Goal: Task Accomplishment & Management: Use online tool/utility

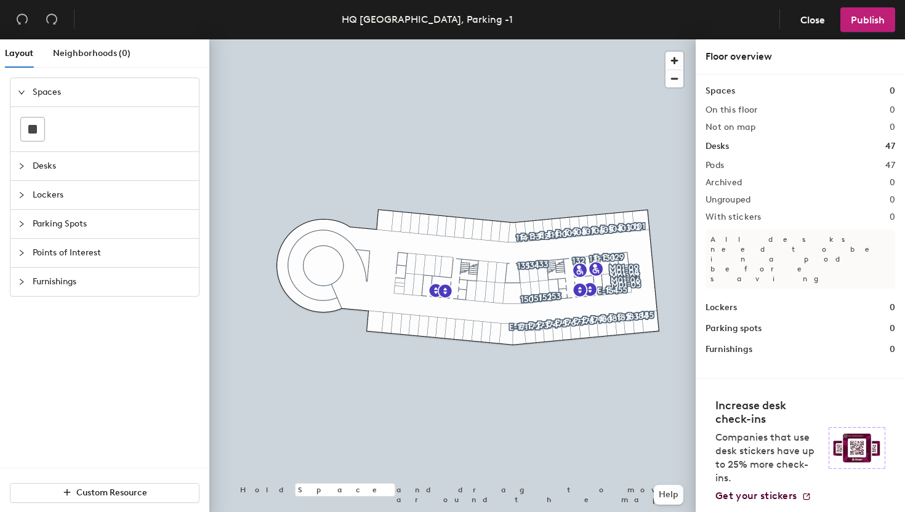
click at [25, 167] on icon "collapsed" at bounding box center [21, 165] width 7 height 7
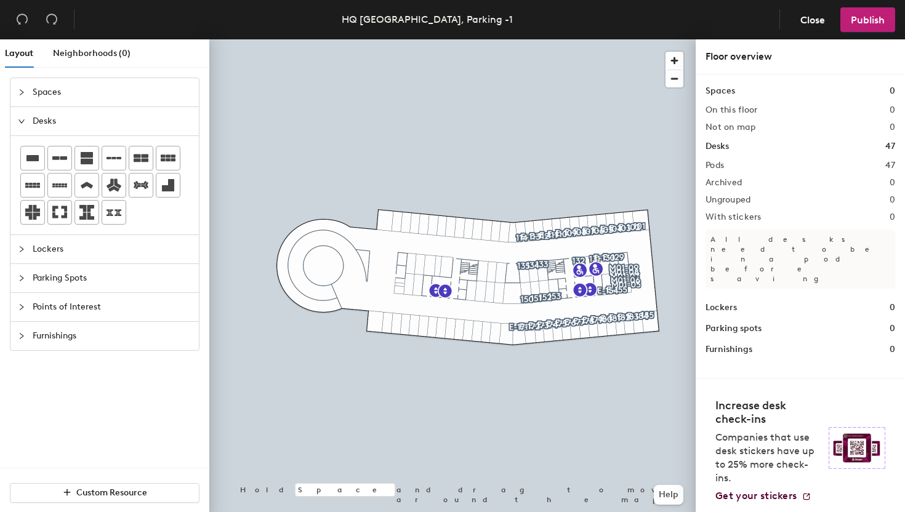
click at [22, 122] on icon "expanded" at bounding box center [21, 121] width 7 height 7
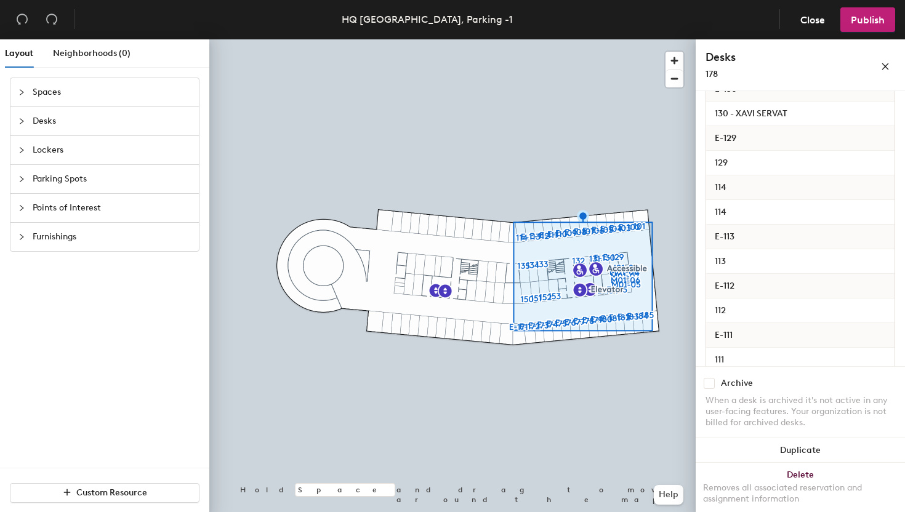
scroll to position [1770, 0]
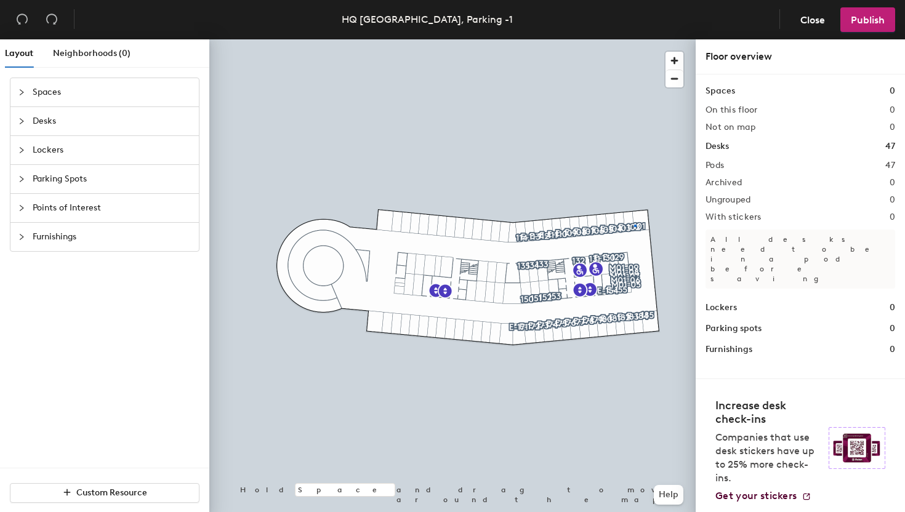
click at [635, 39] on div at bounding box center [452, 39] width 486 height 0
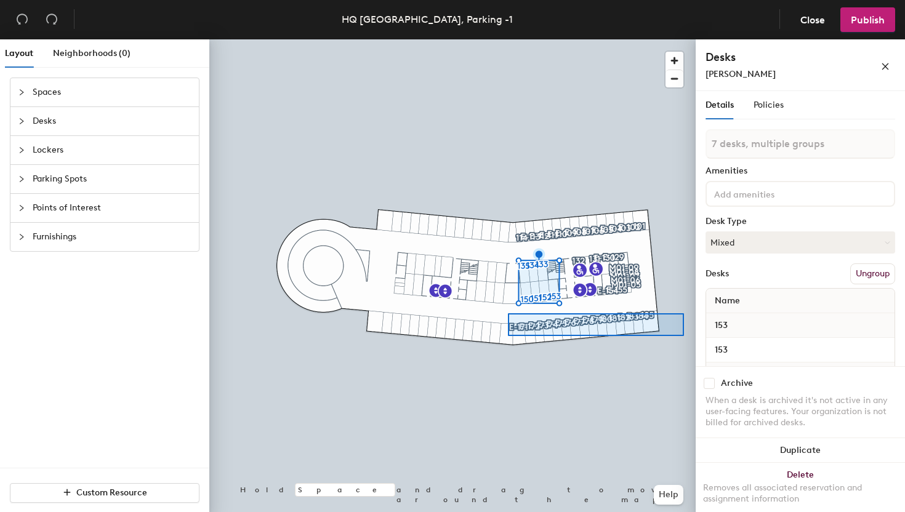
type input "15 desks, multiple groups"
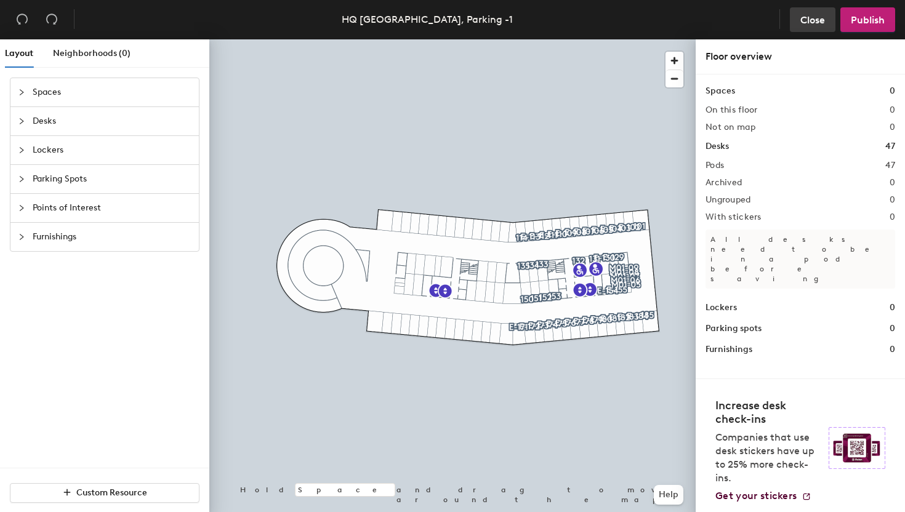
click at [815, 18] on span "Close" at bounding box center [812, 20] width 25 height 12
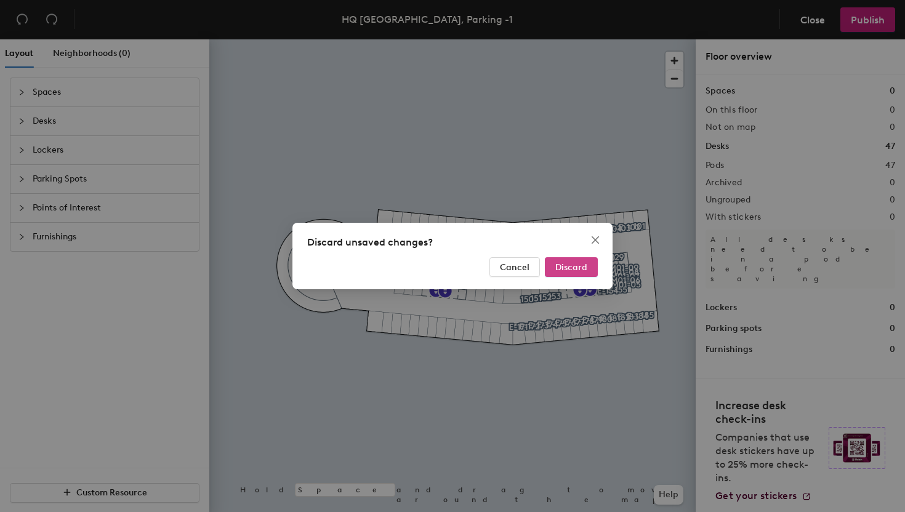
click at [566, 266] on span "Discard" at bounding box center [571, 267] width 32 height 10
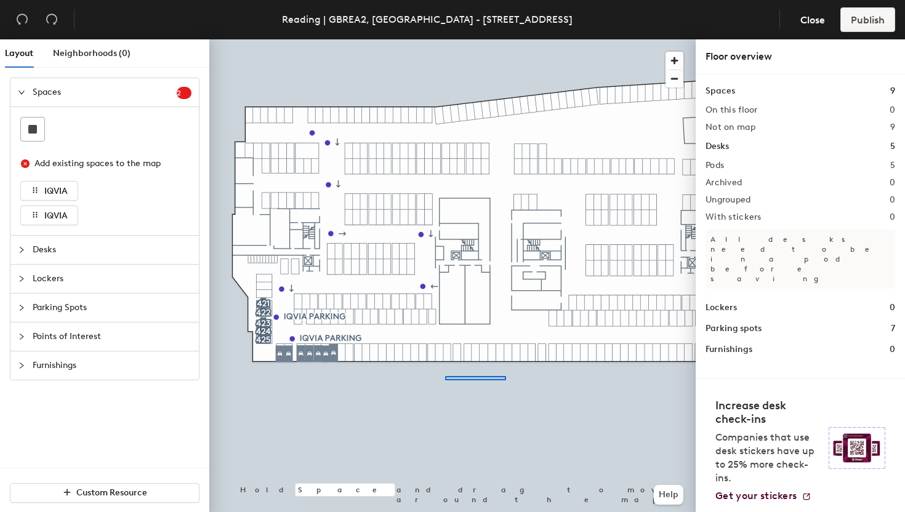
click at [445, 39] on div at bounding box center [452, 39] width 486 height 0
click at [818, 23] on span "Close" at bounding box center [812, 20] width 25 height 12
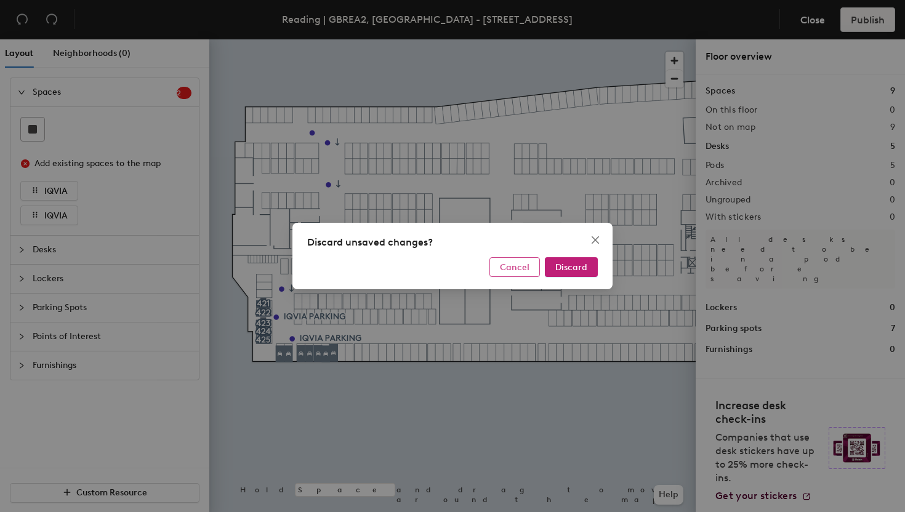
click at [527, 266] on span "Cancel" at bounding box center [515, 267] width 30 height 10
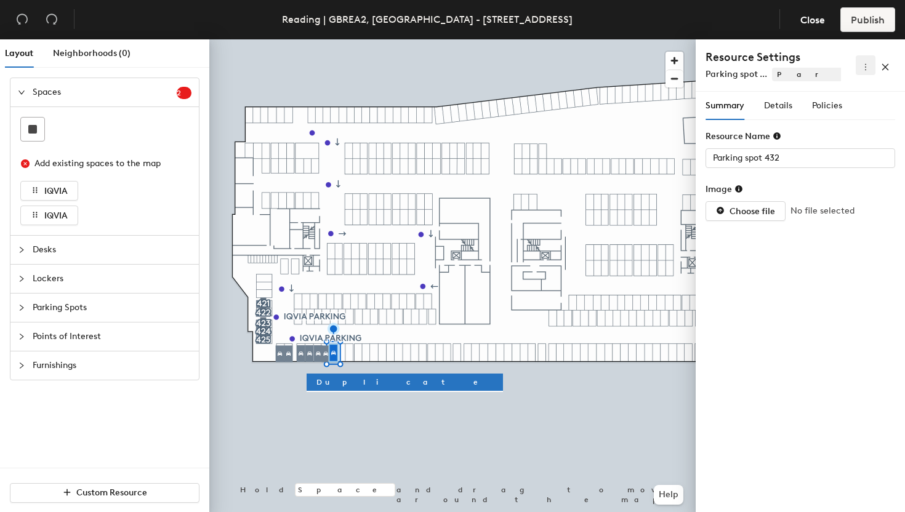
click at [861, 72] on button "button" at bounding box center [865, 65] width 20 height 20
click at [841, 107] on span "Delete" at bounding box center [845, 110] width 39 height 14
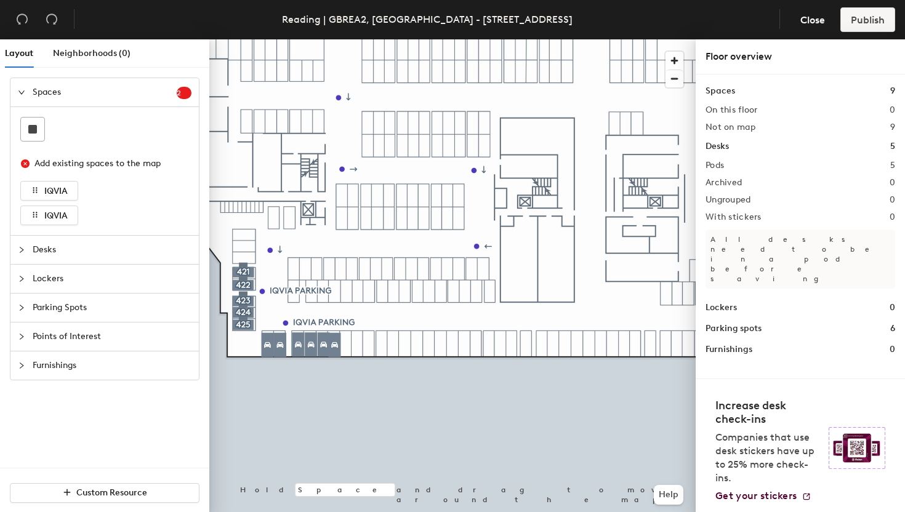
click at [26, 95] on div at bounding box center [25, 93] width 15 height 14
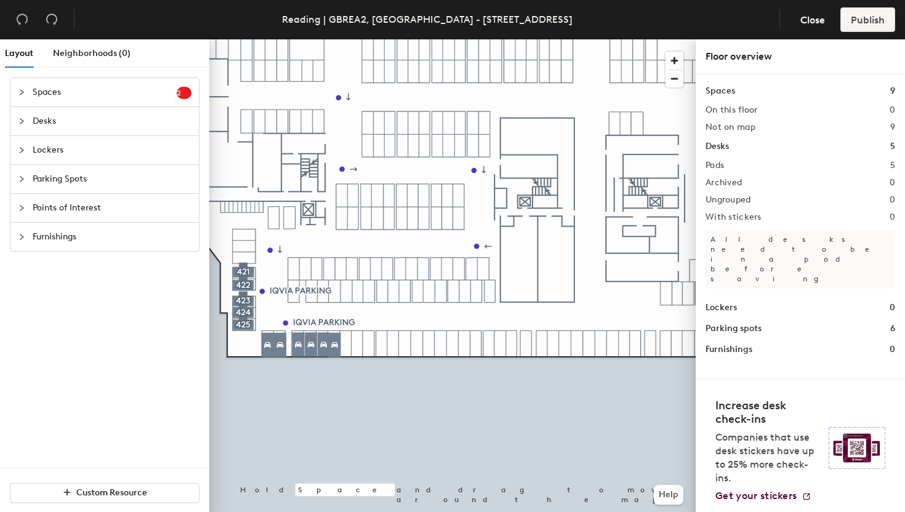
click at [25, 122] on div at bounding box center [25, 121] width 15 height 14
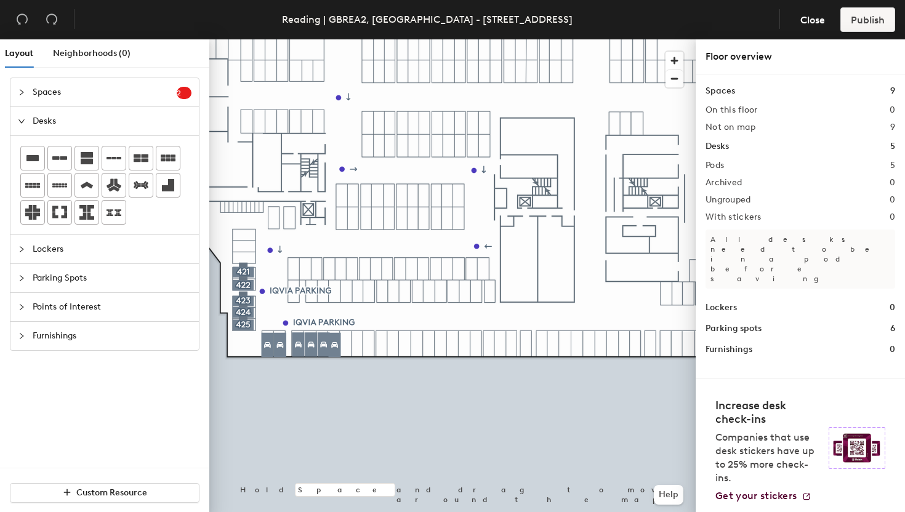
click at [25, 122] on div at bounding box center [25, 121] width 15 height 14
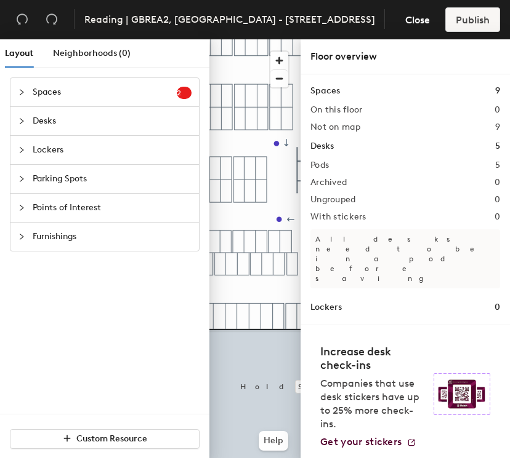
click at [468, 59] on div "Floor overview" at bounding box center [405, 56] width 190 height 15
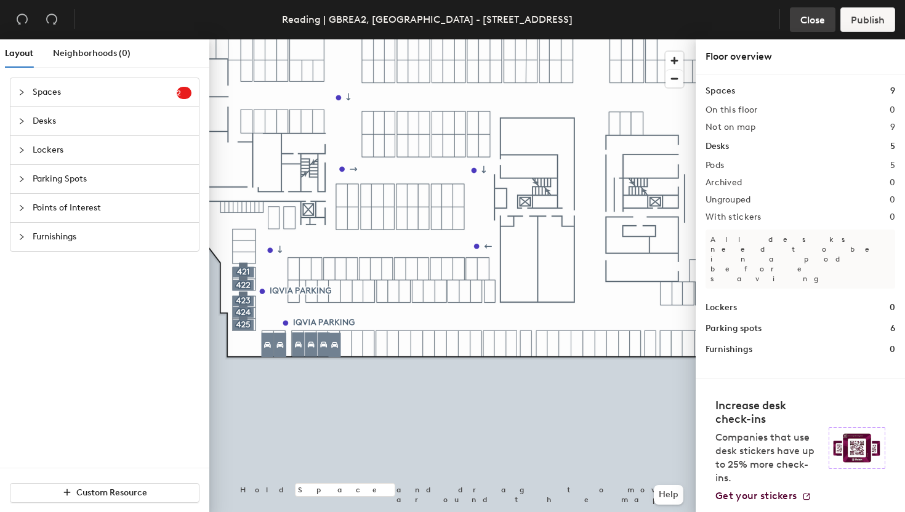
click at [814, 15] on span "Close" at bounding box center [812, 20] width 25 height 12
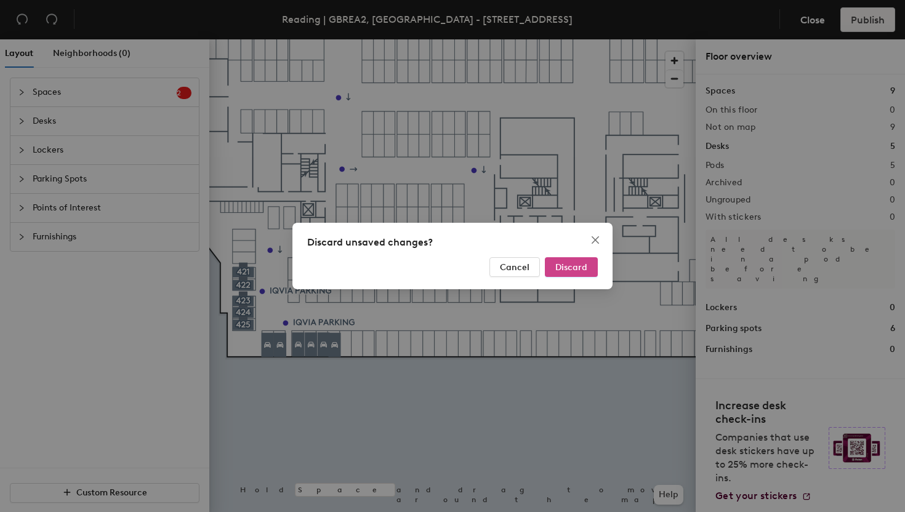
click at [567, 268] on span "Discard" at bounding box center [571, 267] width 32 height 10
